Goal: Information Seeking & Learning: Learn about a topic

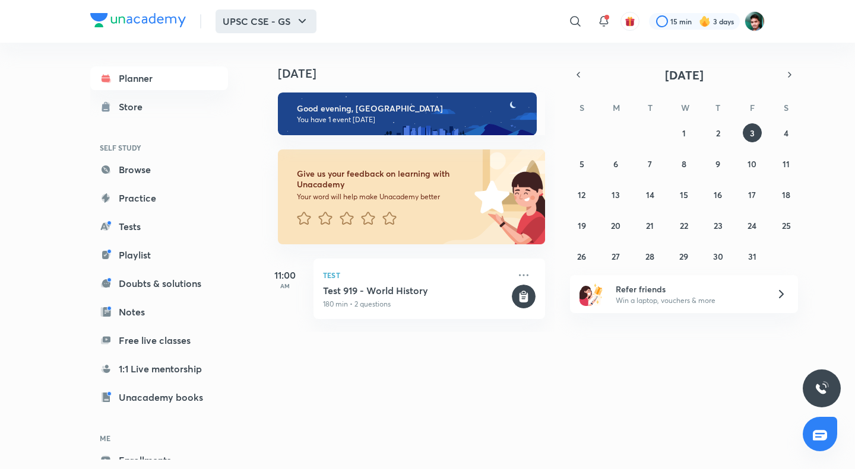
click at [301, 22] on icon "button" at bounding box center [302, 21] width 7 height 4
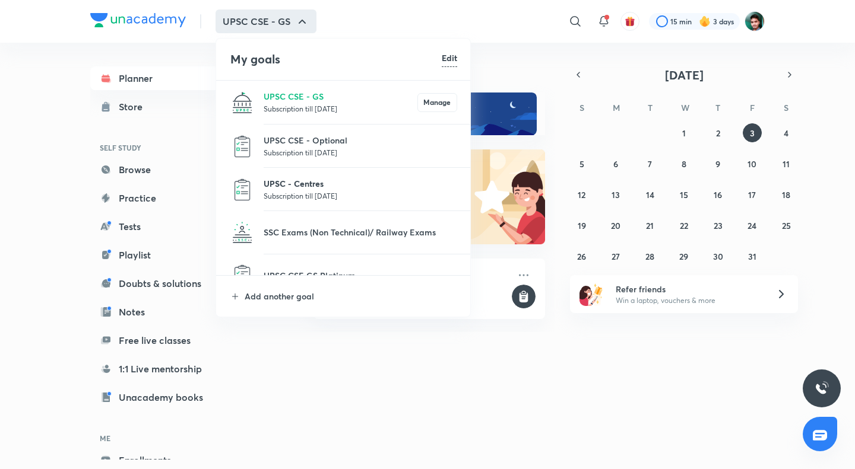
click at [329, 187] on p "UPSC - Centres" at bounding box center [359, 183] width 193 height 12
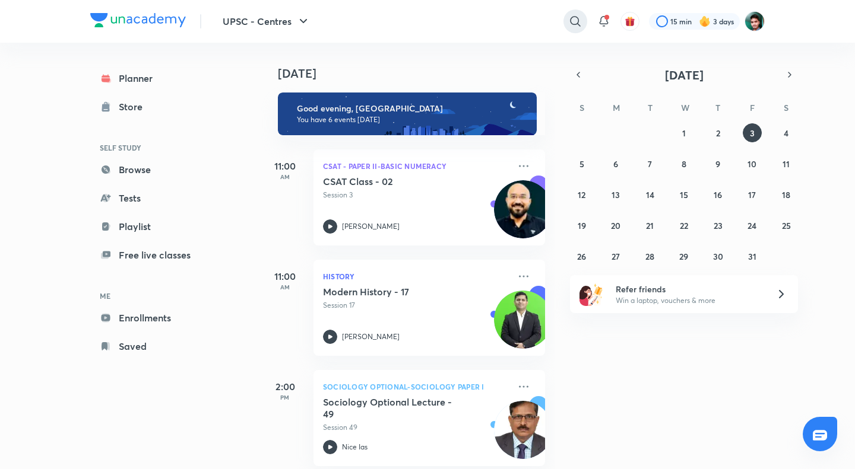
click at [577, 18] on icon at bounding box center [575, 21] width 10 height 10
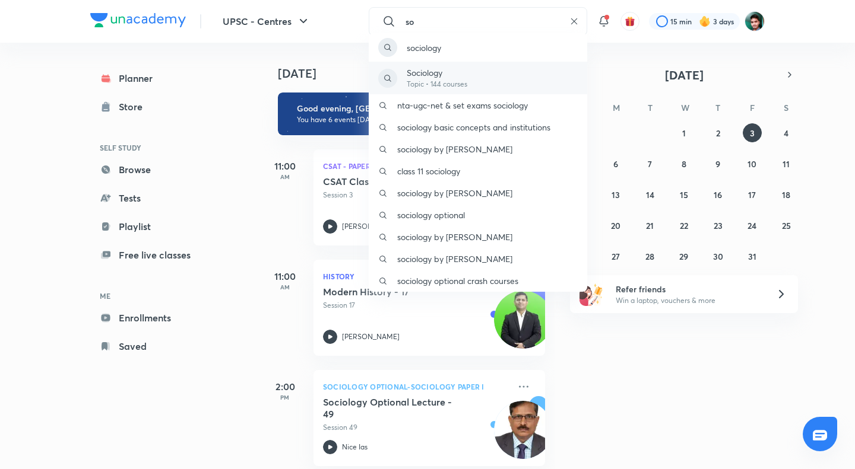
type input "s"
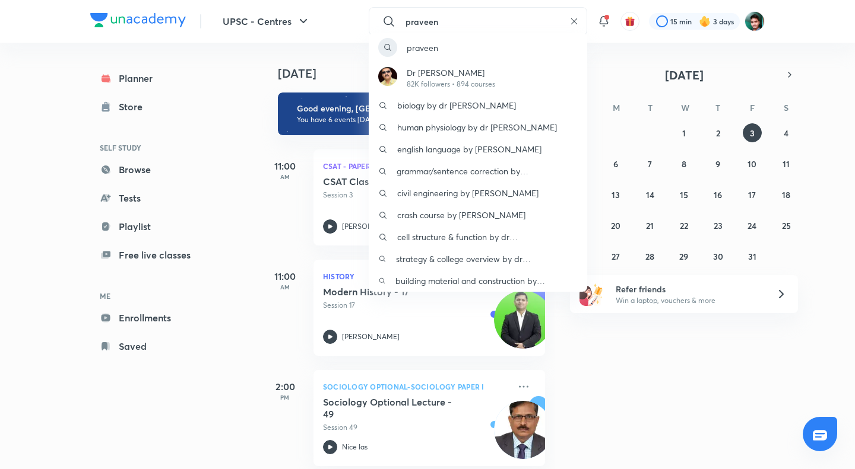
type input "praveen"
click at [621, 373] on div "praveen Dr Praveen Kumar Agrawal 82K followers • 894 courses biology by dr prav…" at bounding box center [427, 234] width 855 height 469
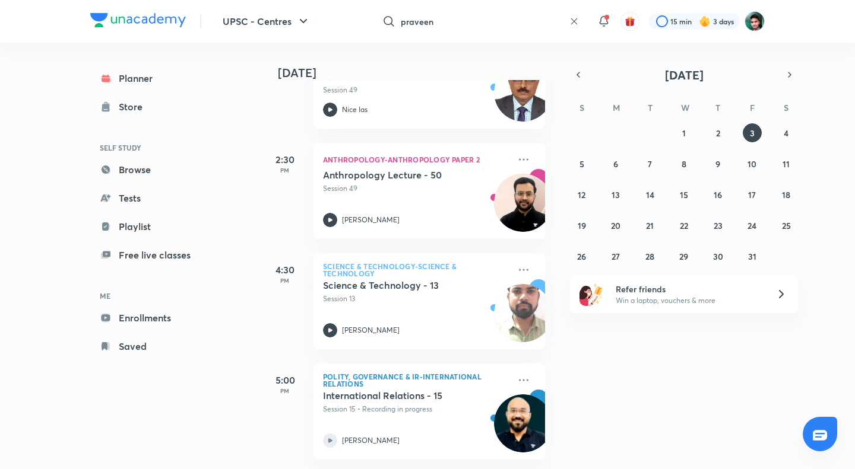
scroll to position [347, 0]
click at [756, 22] on img at bounding box center [754, 21] width 20 height 20
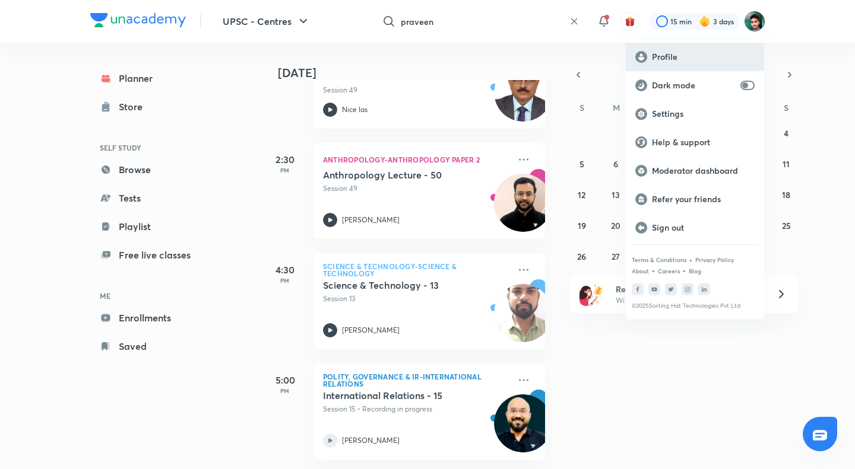
click at [658, 57] on p "Profile" at bounding box center [703, 57] width 103 height 11
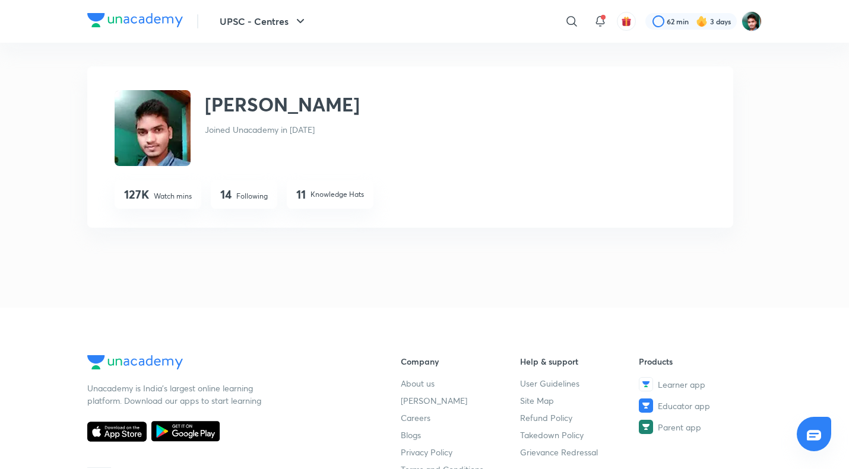
click at [164, 131] on img at bounding box center [153, 128] width 76 height 76
click at [236, 195] on div "14 Following" at bounding box center [244, 194] width 66 height 28
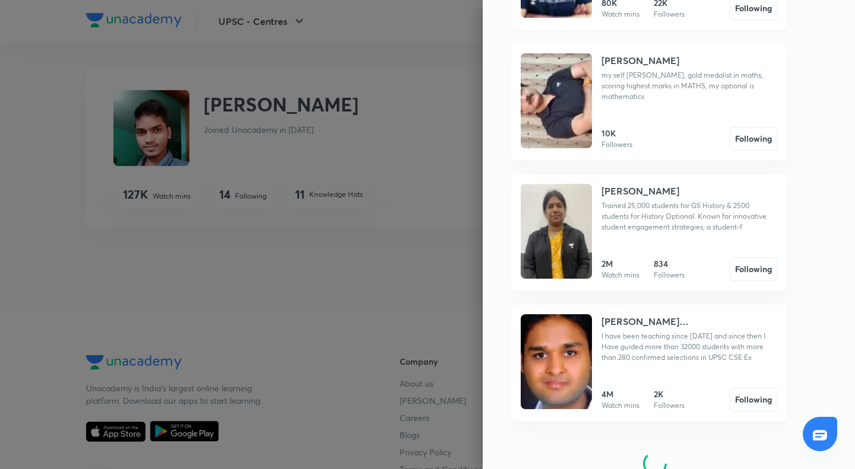
scroll to position [327, 0]
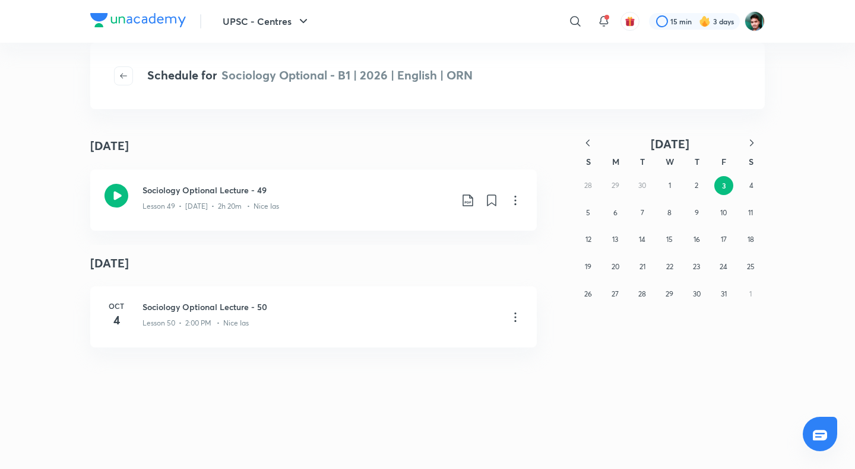
click at [300, 363] on div "[DATE] [DATE] Sociology Optional Lecture - 49 Lesson 49 • [DATE] • 2h 20m • Nic…" at bounding box center [427, 301] width 855 height 336
click at [235, 190] on h3 "Sociology Optional Lecture - 49" at bounding box center [296, 190] width 309 height 12
